Goal: Information Seeking & Learning: Find specific fact

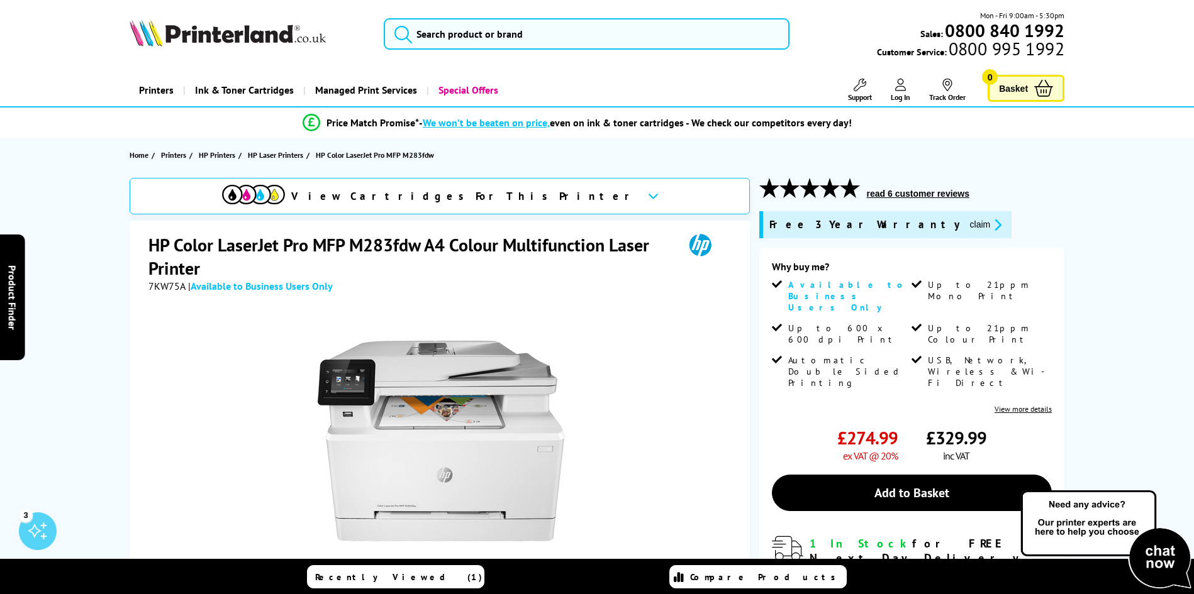
click at [588, 16] on div "Mon - Fri 9:00am - 5:30pm Sales: 0800 840 1992 Customer Service: 0800 995 1992" at bounding box center [597, 36] width 1007 height 55
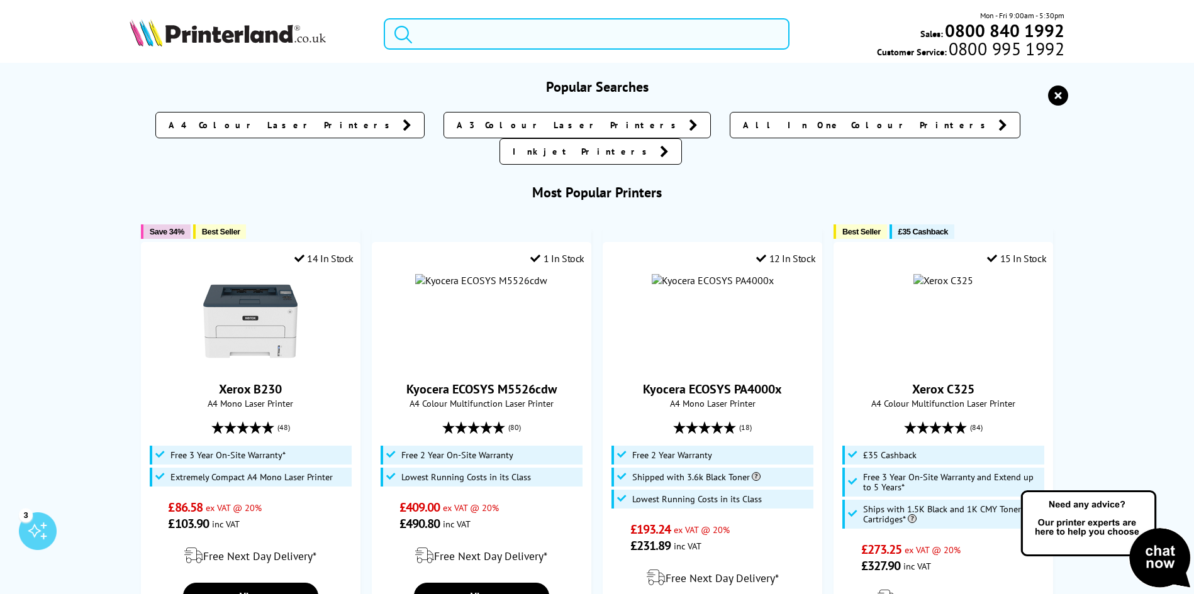
click at [553, 45] on input "search" at bounding box center [587, 33] width 406 height 31
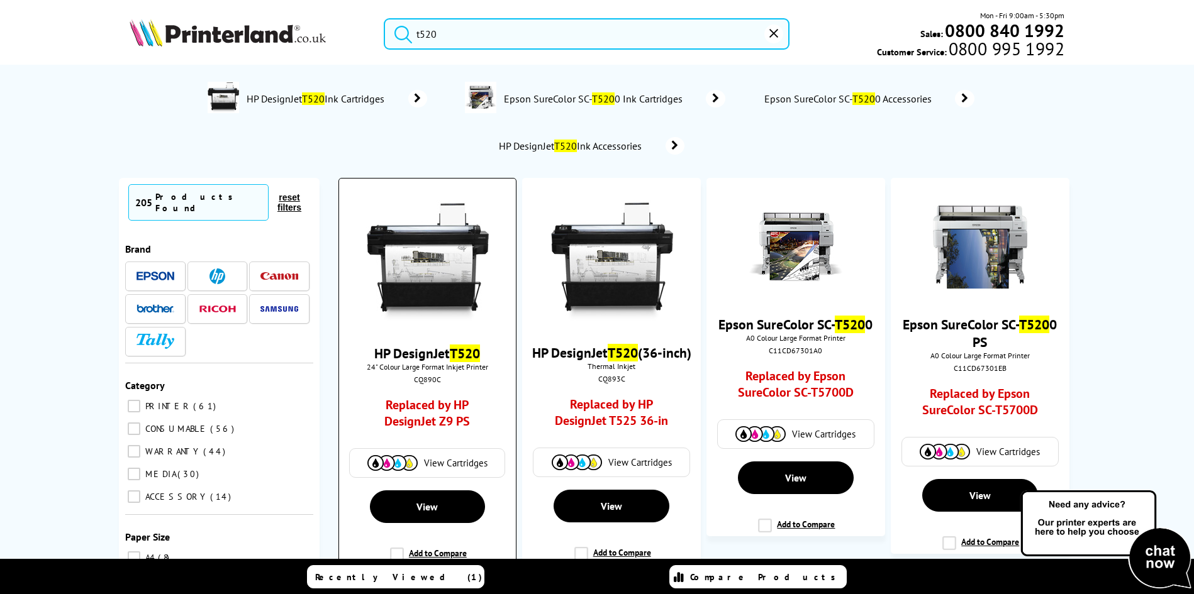
type input "t520"
click at [430, 263] on img at bounding box center [427, 262] width 123 height 123
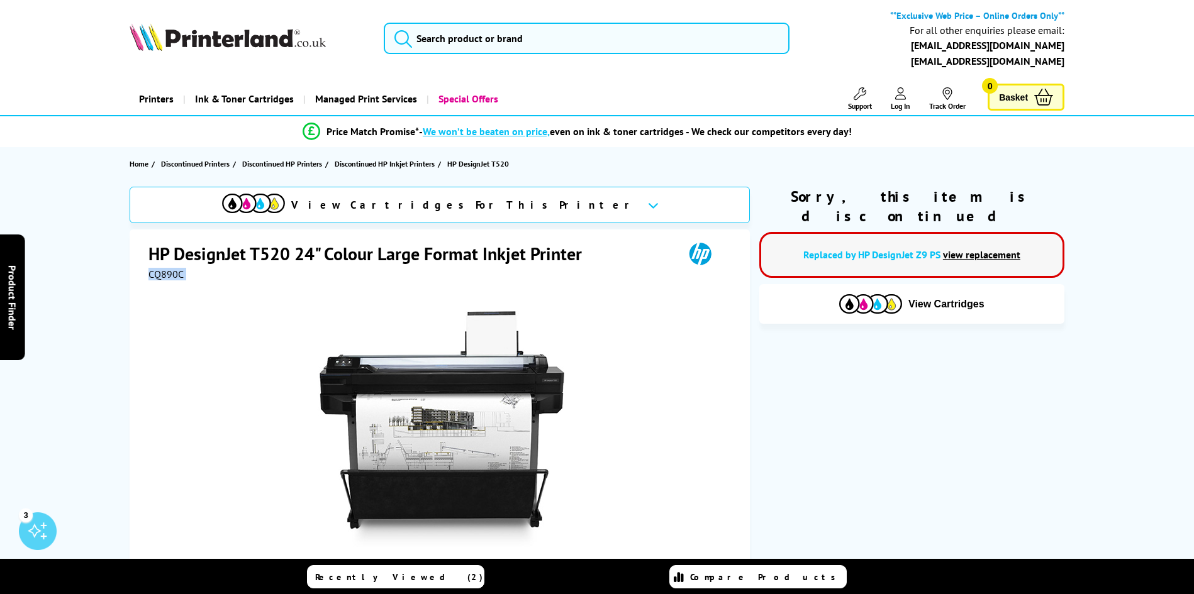
drag, startPoint x: 148, startPoint y: 276, endPoint x: 191, endPoint y: 282, distance: 43.8
click at [191, 282] on div "HP DesignJet T520 24" Colour Large Format Inkjet Printer CQ890C Add to Compare …" at bounding box center [440, 483] width 620 height 506
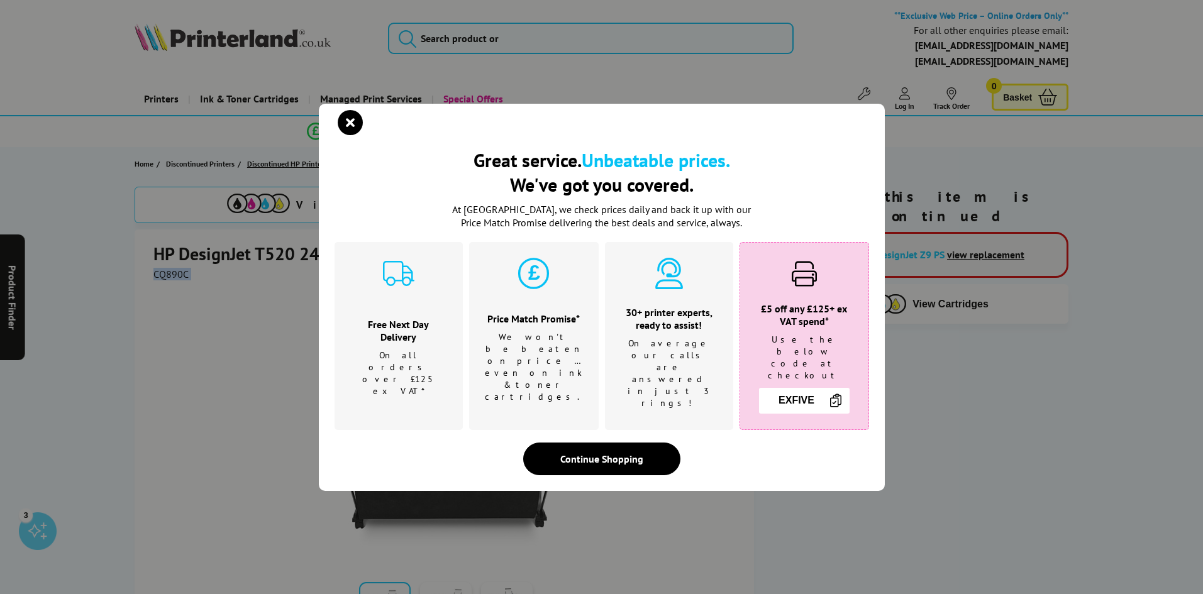
drag, startPoint x: 181, startPoint y: 274, endPoint x: 323, endPoint y: 164, distance: 179.4
click at [347, 133] on icon "close modal" at bounding box center [350, 122] width 25 height 25
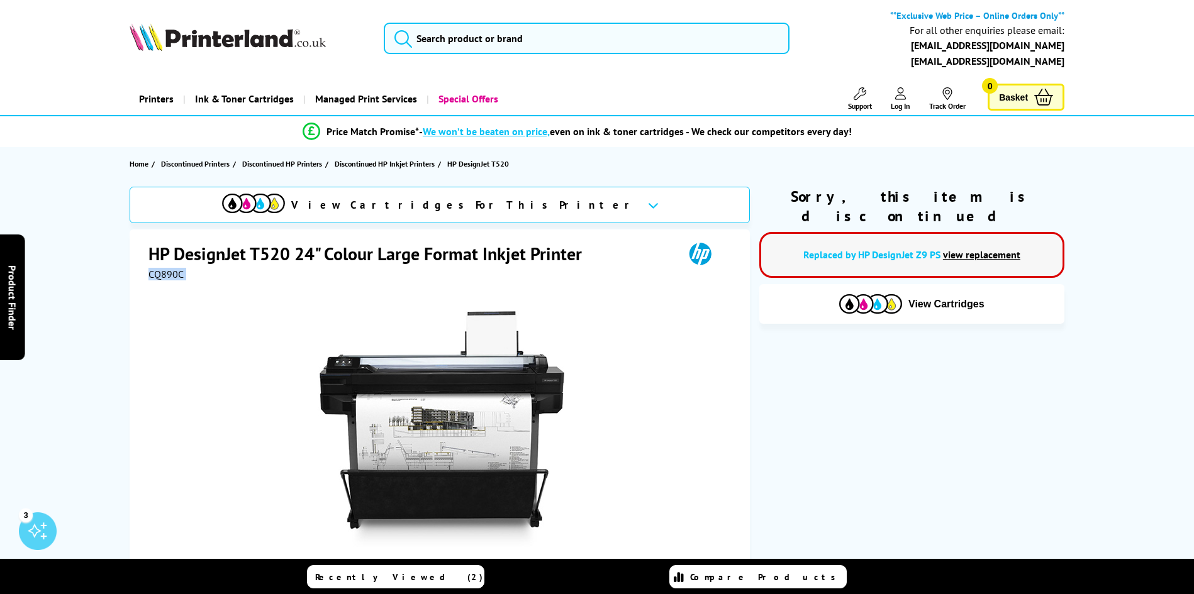
click at [163, 276] on span "CQ890C" at bounding box center [165, 274] width 35 height 13
click at [148, 272] on span "CQ890C" at bounding box center [165, 274] width 35 height 13
click at [150, 275] on span "CQ890C" at bounding box center [165, 274] width 35 height 13
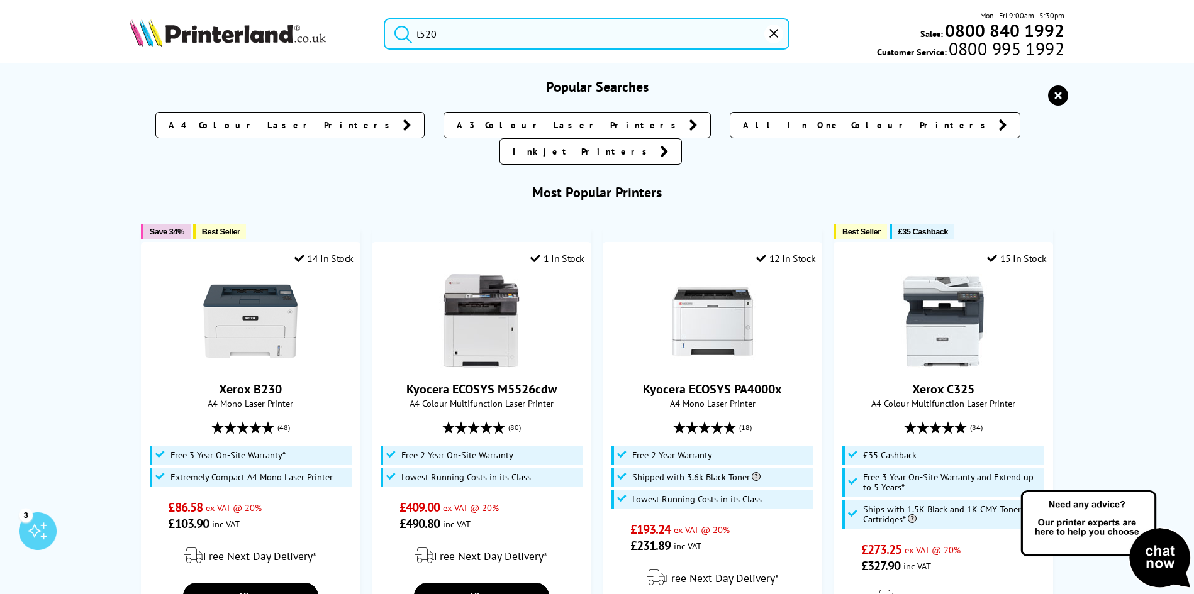
drag, startPoint x: 438, startPoint y: 25, endPoint x: 321, endPoint y: 21, distance: 117.7
click at [327, 22] on div "t520 Mon - Fri 9:00am - 5:30pm Sales: 0800 840 1992 Customer Service: 0800 995 …" at bounding box center [597, 36] width 1007 height 55
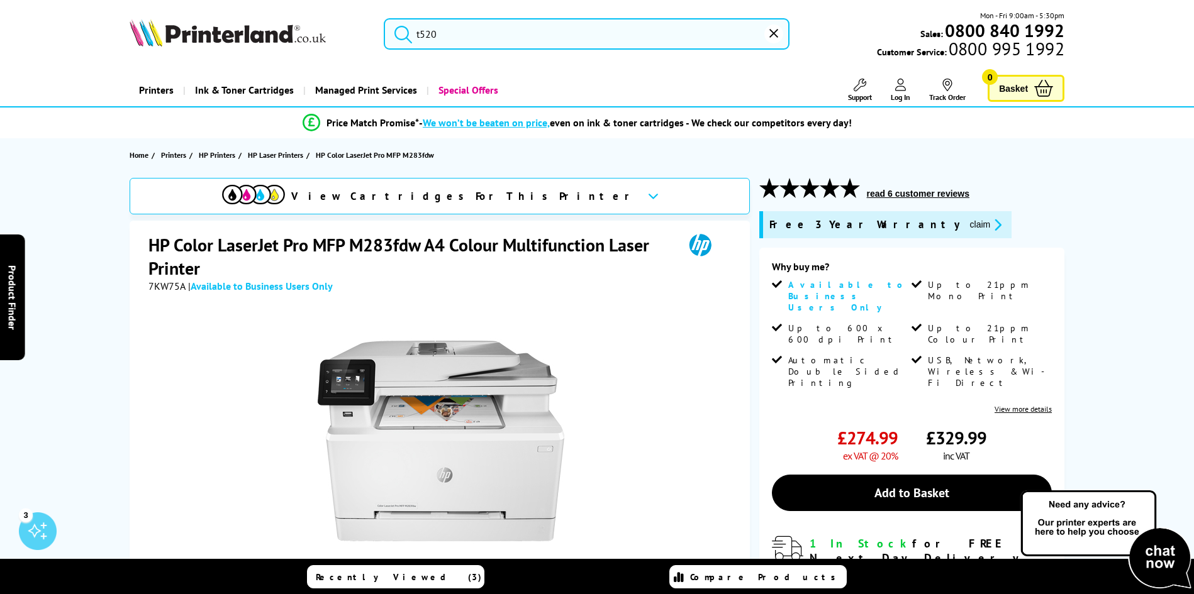
paste input "M8130cidn"
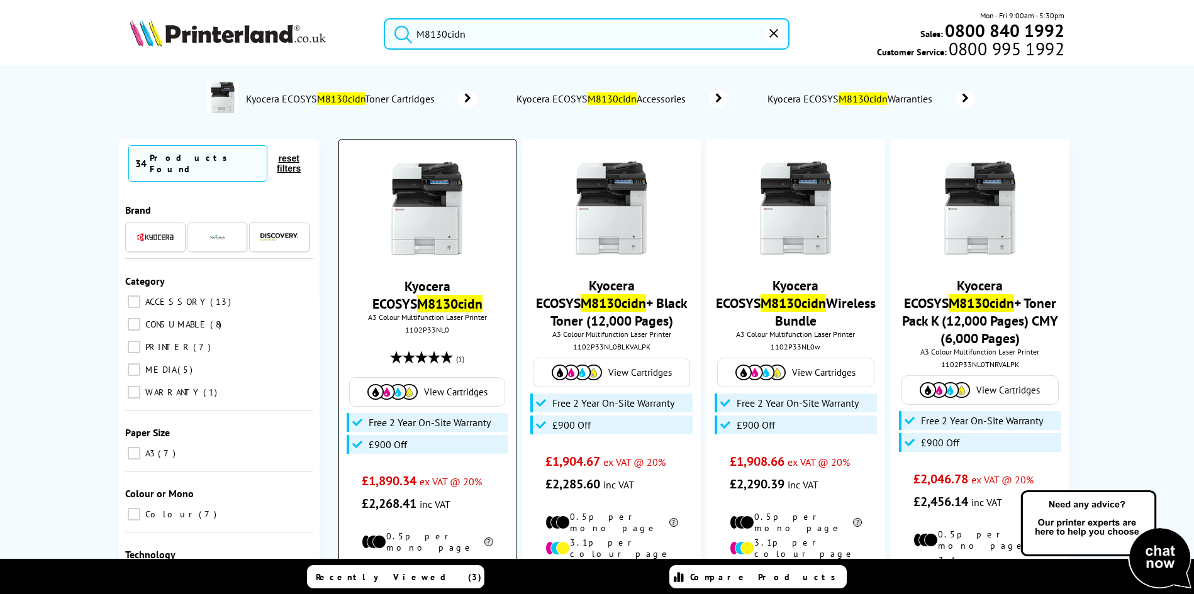
type input "M8130cidn"
click at [440, 228] on img at bounding box center [427, 209] width 94 height 94
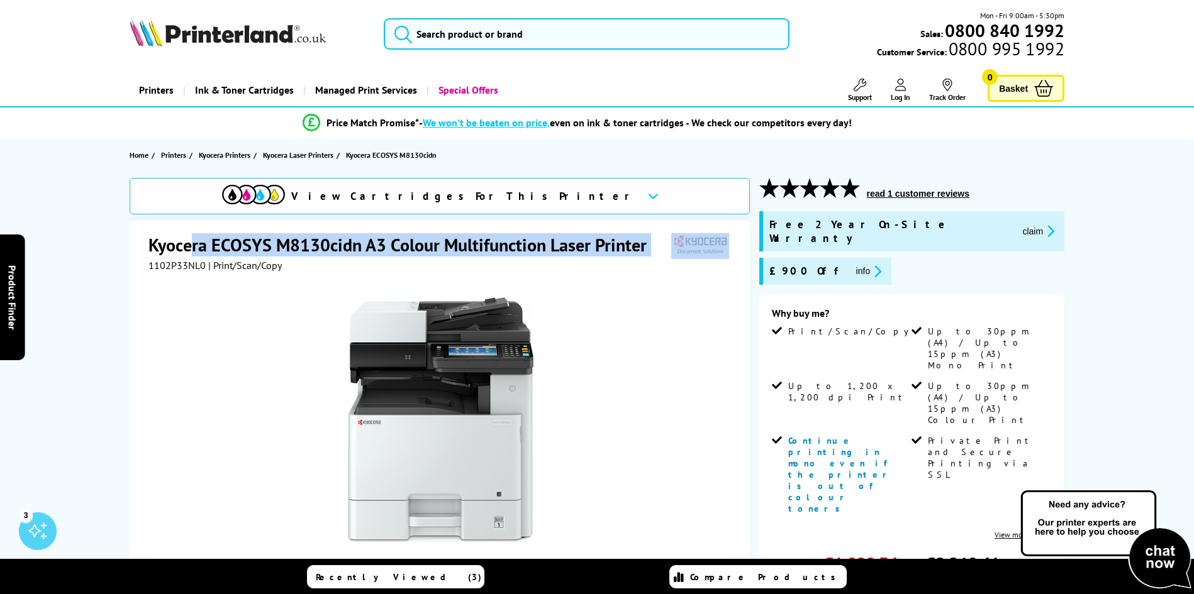
drag, startPoint x: 149, startPoint y: 223, endPoint x: 142, endPoint y: 272, distance: 50.3
click at [189, 243] on div "Kyocera ECOSYS M8130cidn A3 Colour Multifunction Laser Printer 1102P33NL0 | Pri…" at bounding box center [441, 252] width 586 height 38
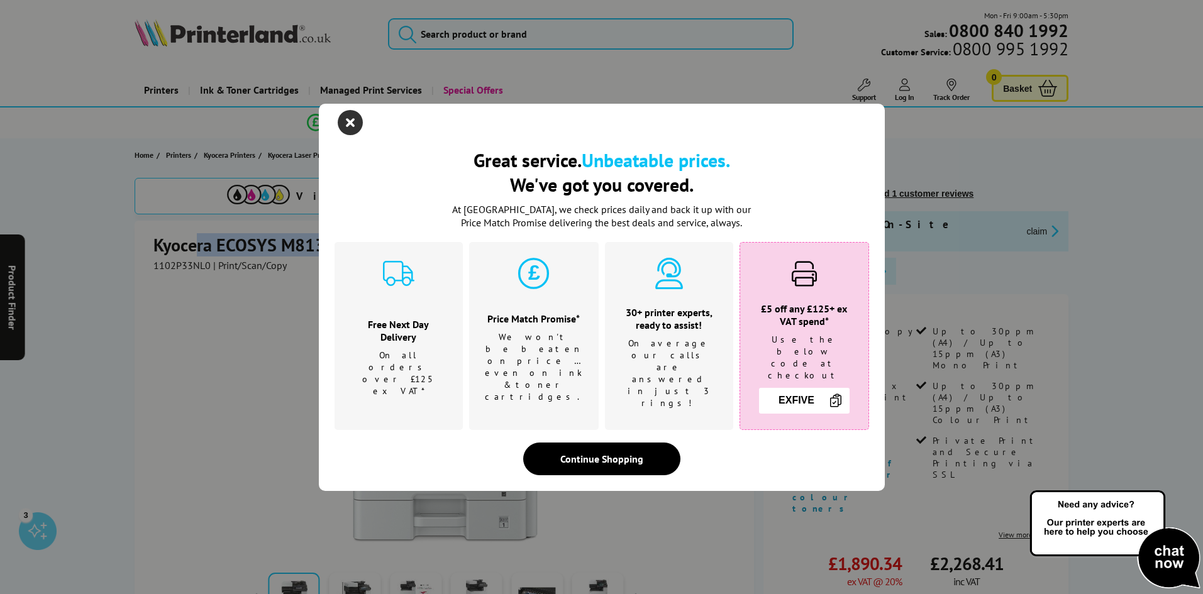
click at [351, 130] on icon "close modal" at bounding box center [350, 122] width 25 height 25
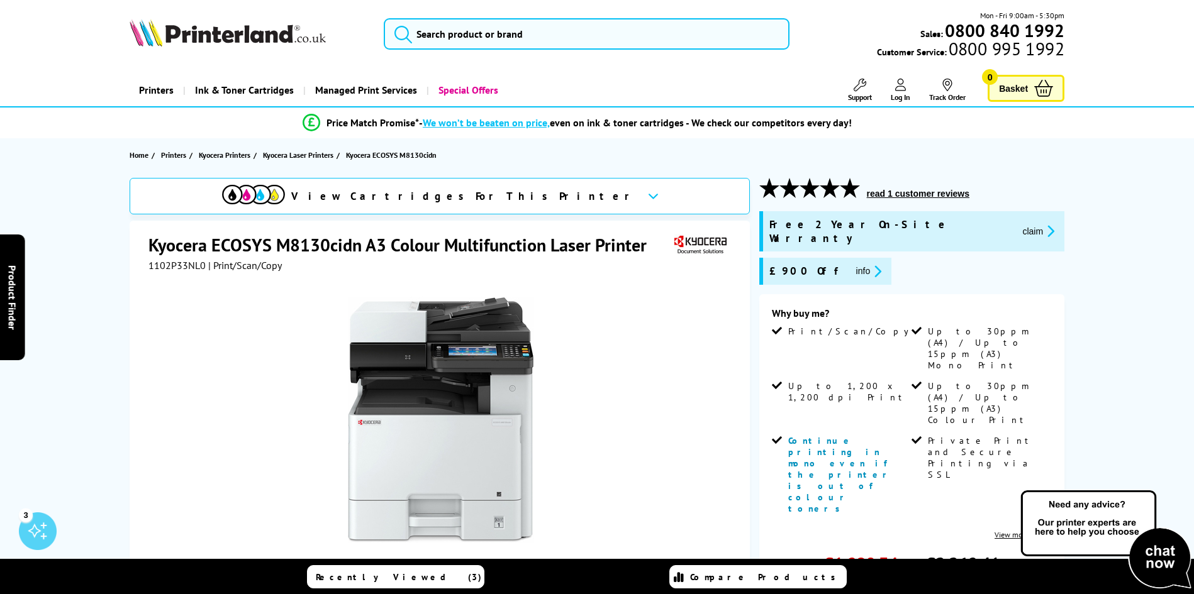
click at [159, 270] on span "1102P33NL0" at bounding box center [176, 265] width 57 height 13
drag, startPoint x: 150, startPoint y: 267, endPoint x: 203, endPoint y: 264, distance: 52.9
click at [203, 264] on span "1102P33NL0" at bounding box center [176, 265] width 57 height 13
copy span "1102P33NL0"
